Goal: Task Accomplishment & Management: Use online tool/utility

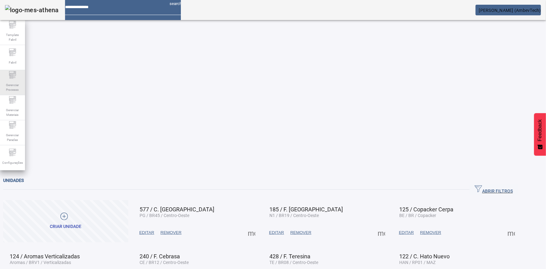
click at [12, 89] on span "Gerenciar Processo" at bounding box center [12, 87] width 19 height 13
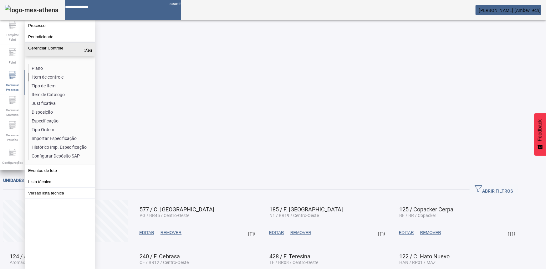
click at [59, 78] on li "Item de controle" at bounding box center [61, 77] width 66 height 9
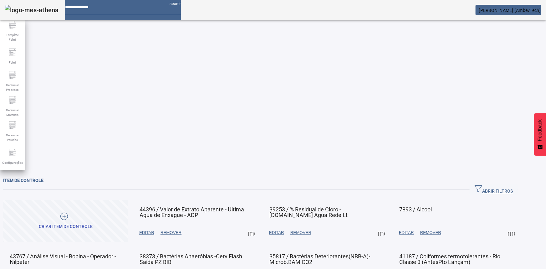
click at [509, 185] on span "ABRIR FILTROS" at bounding box center [494, 189] width 38 height 9
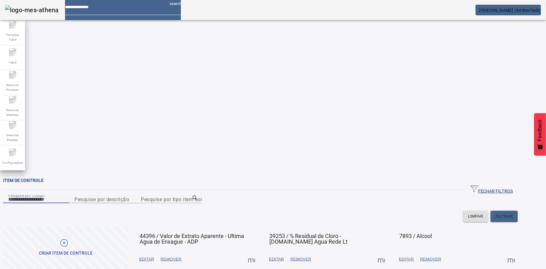
click at [65, 196] on input "Pesquise por Código" at bounding box center [36, 200] width 56 height 8
paste input "*****"
type input "*****"
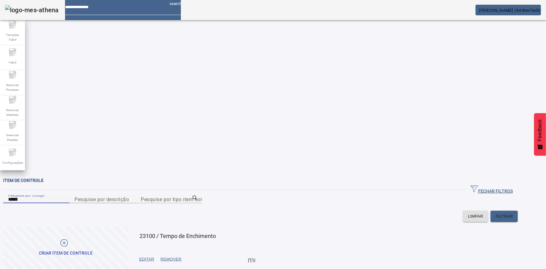
click at [157, 252] on span at bounding box center [146, 259] width 21 height 15
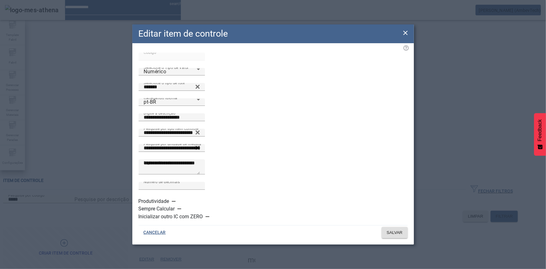
click at [408, 37] on icon at bounding box center [406, 33] width 8 height 8
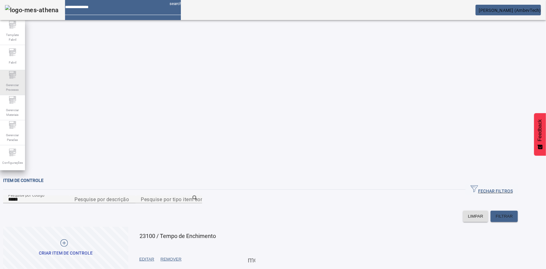
drag, startPoint x: 18, startPoint y: 78, endPoint x: 18, endPoint y: 94, distance: 16.3
click at [17, 78] on div "Gerenciar Processo" at bounding box center [12, 82] width 25 height 25
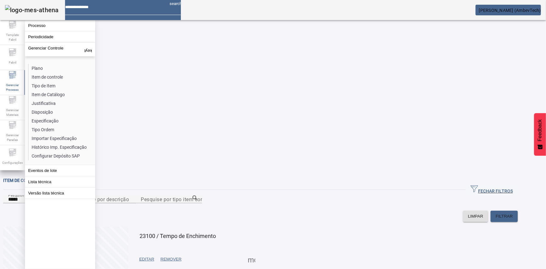
click at [128, 227] on span at bounding box center [65, 248] width 125 height 42
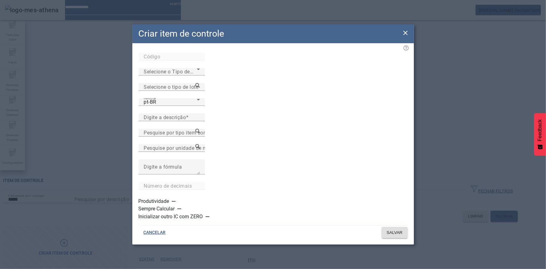
click at [407, 37] on icon at bounding box center [406, 33] width 8 height 8
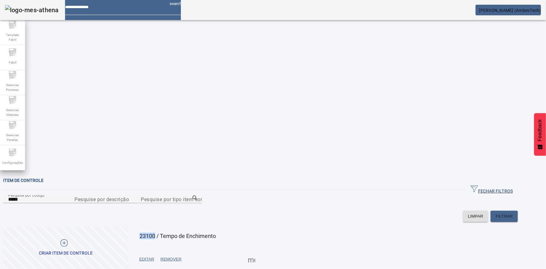
drag, startPoint x: 165, startPoint y: 119, endPoint x: 182, endPoint y: 116, distance: 17.1
click at [182, 228] on mat-card-header "23100 / Tempo de Enchimento" at bounding box center [196, 234] width 122 height 13
copy span "23100"
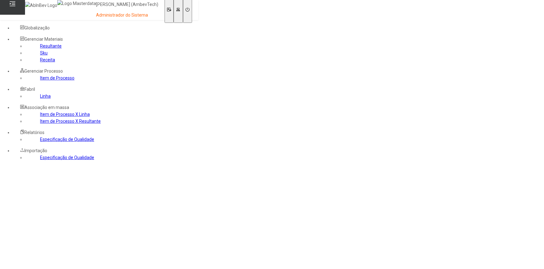
click at [40, 80] on link "Item de Processo" at bounding box center [57, 77] width 34 height 5
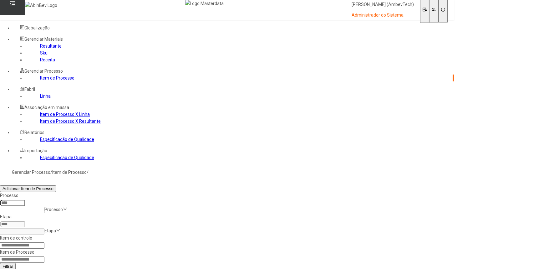
click at [167, 235] on form "Item de controle Item de Processo Filtrar" at bounding box center [227, 252] width 454 height 35
click at [44, 242] on input at bounding box center [22, 245] width 44 height 6
paste input "*****"
type input "*****"
click at [0, 263] on button "Filtrar" at bounding box center [8, 266] width 16 height 7
